Goal: Task Accomplishment & Management: Manage account settings

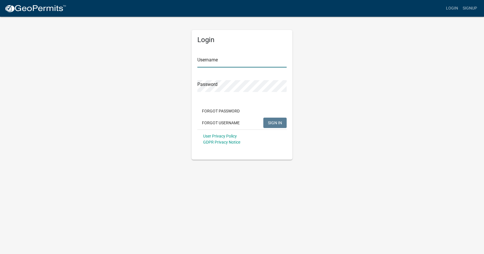
type input "[EMAIL_ADDRESS][DOMAIN_NAME]"
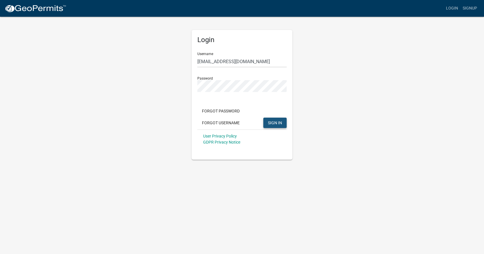
click at [270, 121] on span "SIGN IN" at bounding box center [275, 122] width 14 height 5
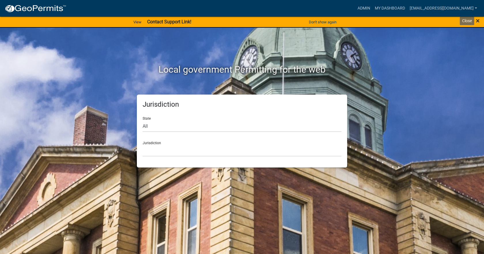
click at [478, 21] on span "×" at bounding box center [478, 21] width 4 height 8
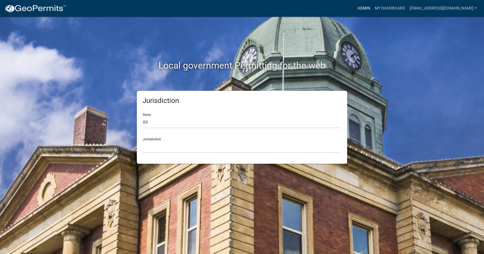
click at [360, 9] on link "Admin" at bounding box center [363, 8] width 17 height 11
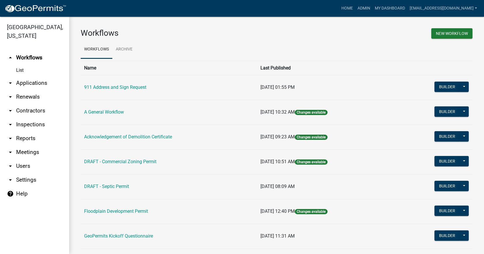
click at [20, 76] on link "arrow_drop_down Applications" at bounding box center [34, 83] width 69 height 14
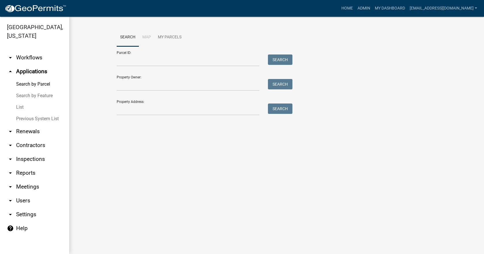
click at [20, 101] on link "List" at bounding box center [34, 107] width 69 height 12
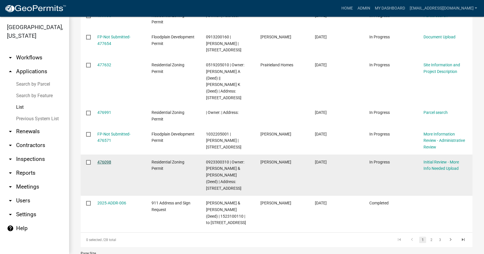
scroll to position [202, 0]
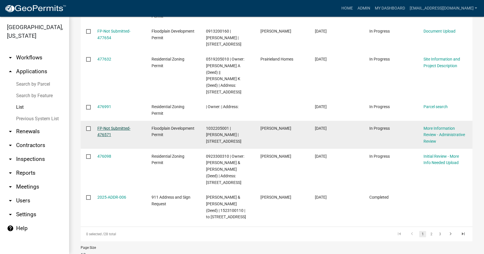
click at [106, 126] on link "FP-Not Submitted-476571" at bounding box center [113, 131] width 33 height 11
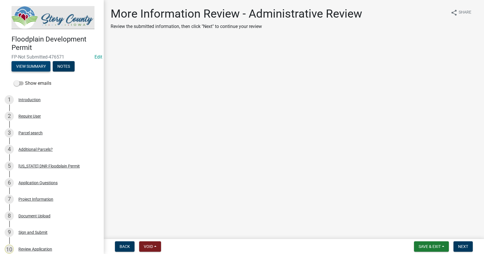
click at [29, 64] on button "View Summary" at bounding box center [31, 66] width 39 height 10
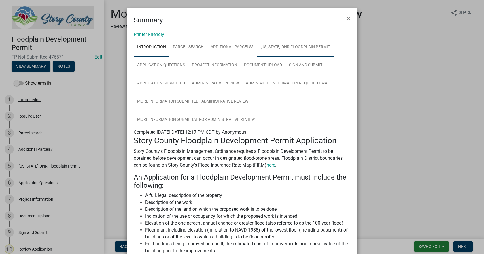
click at [275, 47] on link "[US_STATE] DNR Floodplain Permit" at bounding box center [295, 47] width 77 height 18
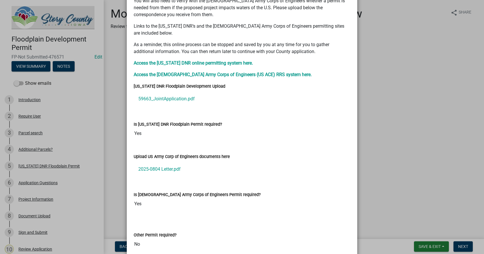
scroll to position [230, 0]
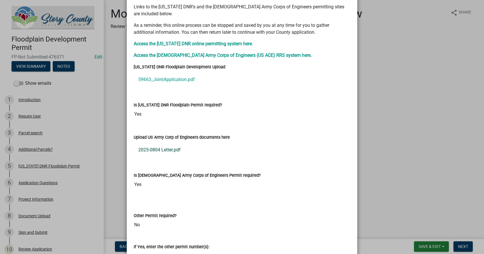
click at [157, 143] on link "2025-0804 Letter.pdf" at bounding box center [242, 150] width 216 height 14
drag, startPoint x: 34, startPoint y: 18, endPoint x: 21, endPoint y: 0, distance: 22.3
click at [34, 18] on ngb-modal-window "Summary × Printer Friendly Introduction Parcel search Additional Parcels? [US_S…" at bounding box center [242, 127] width 484 height 254
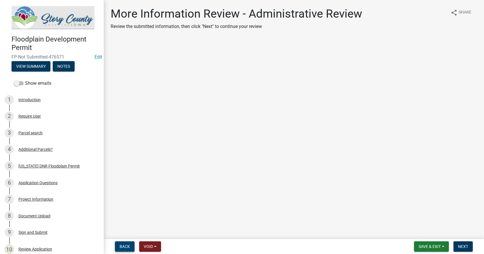
click at [122, 245] on span "Back" at bounding box center [124, 246] width 10 height 5
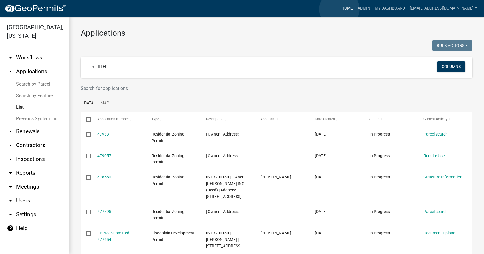
click at [339, 9] on link "Home" at bounding box center [347, 8] width 16 height 11
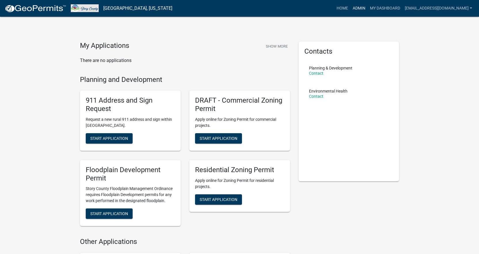
click at [356, 10] on link "Admin" at bounding box center [359, 8] width 17 height 11
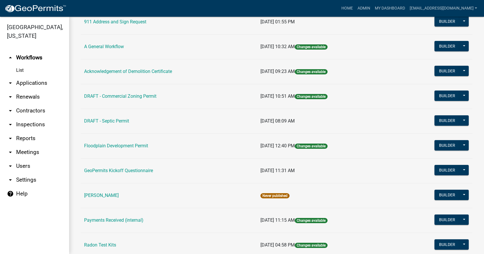
scroll to position [29, 0]
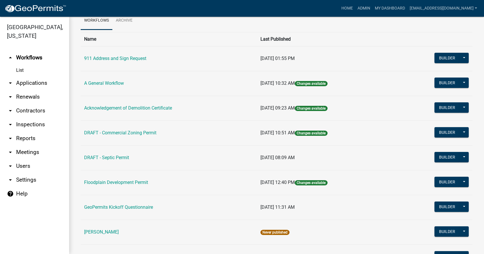
click at [23, 76] on link "arrow_drop_down Applications" at bounding box center [34, 83] width 69 height 14
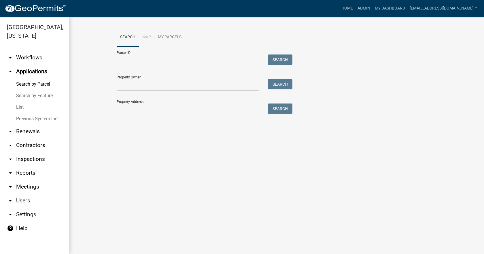
click at [20, 101] on link "List" at bounding box center [34, 107] width 69 height 12
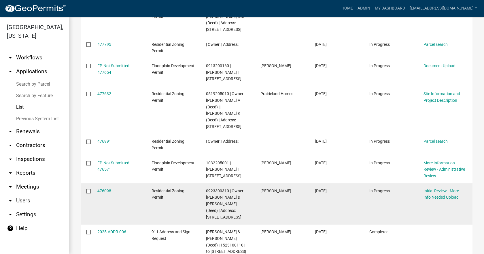
scroll to position [138, 0]
